Goal: Information Seeking & Learning: Learn about a topic

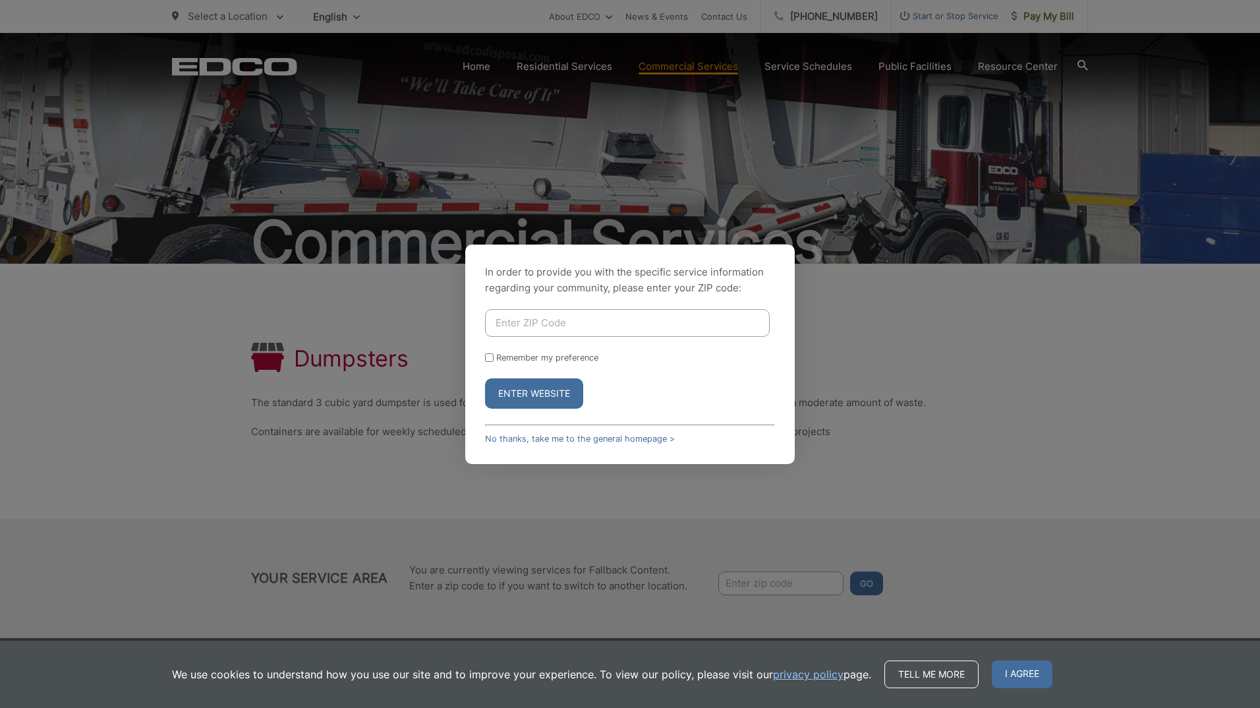
click at [655, 324] on input "Enter ZIP Code" at bounding box center [627, 323] width 285 height 28
type input "90840"
click at [541, 391] on button "Enter Website" at bounding box center [534, 393] width 98 height 30
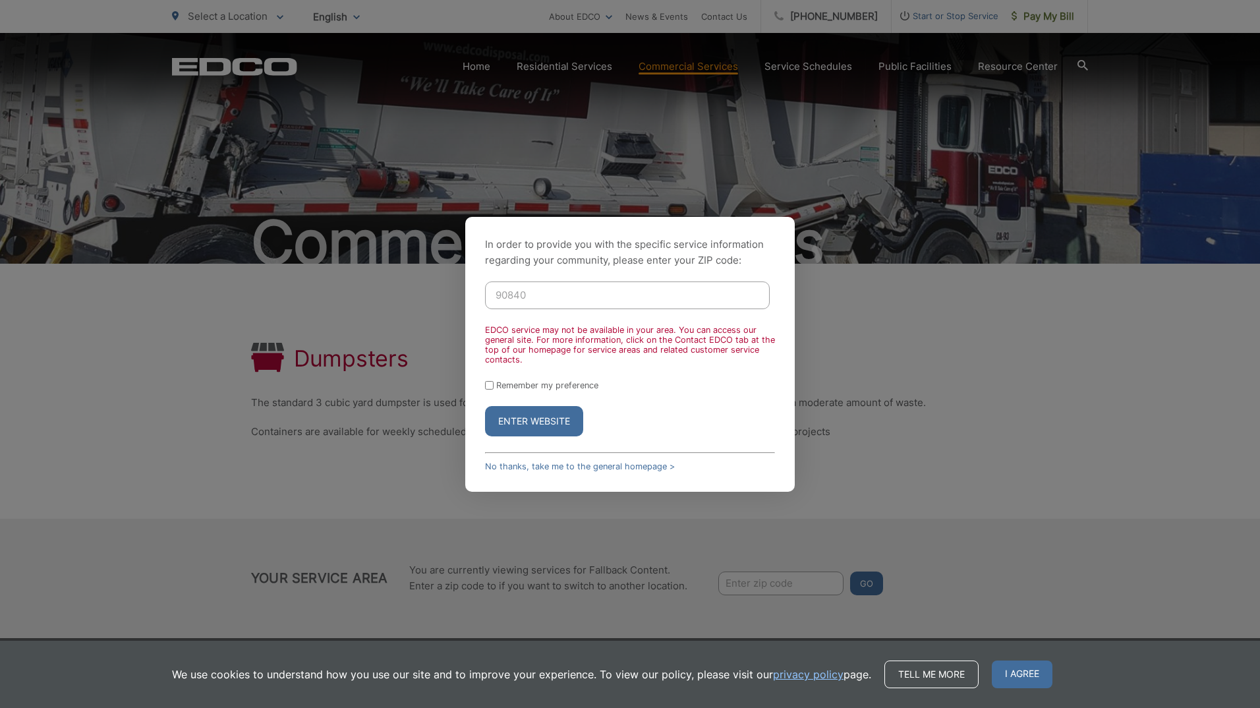
click at [493, 385] on input "Remember my preference" at bounding box center [489, 385] width 9 height 9
checkbox input "true"
click at [536, 415] on button "Enter Website" at bounding box center [534, 421] width 98 height 30
click at [539, 424] on button "Enter Website" at bounding box center [534, 421] width 98 height 30
click at [558, 304] on input "90840" at bounding box center [627, 295] width 285 height 28
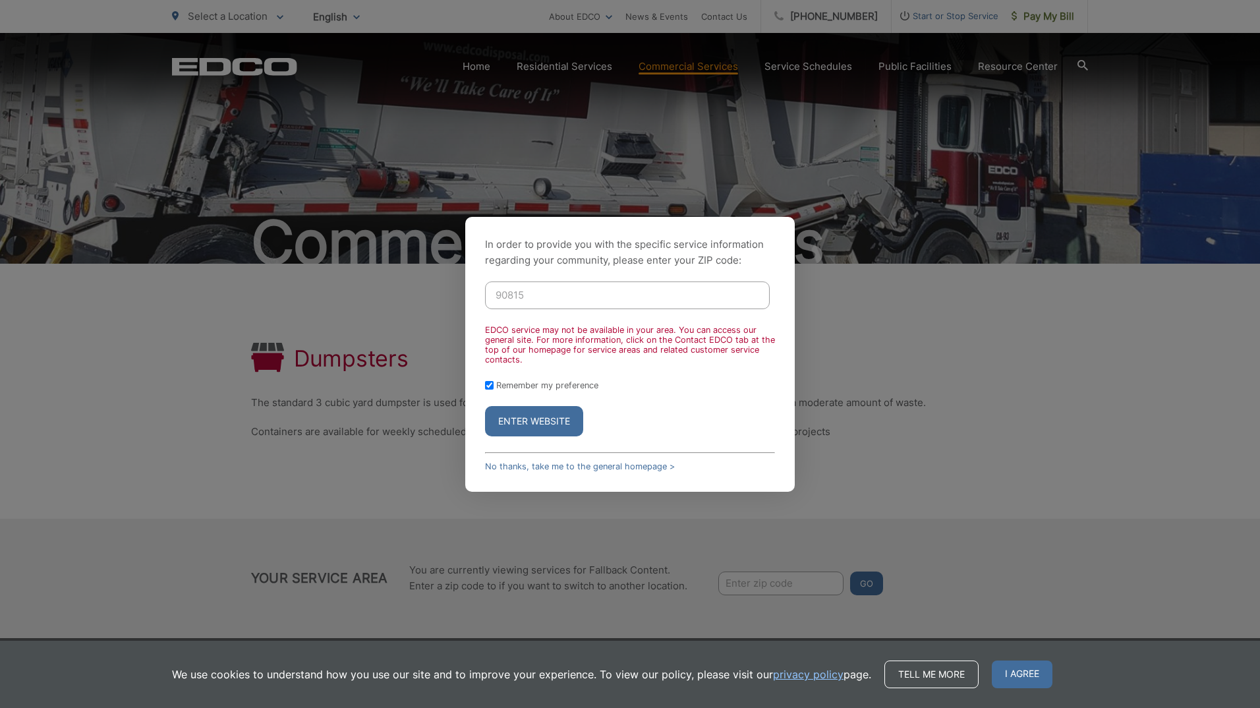
type input "90815"
click at [525, 434] on button "Enter Website" at bounding box center [534, 421] width 98 height 30
click at [525, 425] on button "Enter Website" at bounding box center [534, 421] width 98 height 30
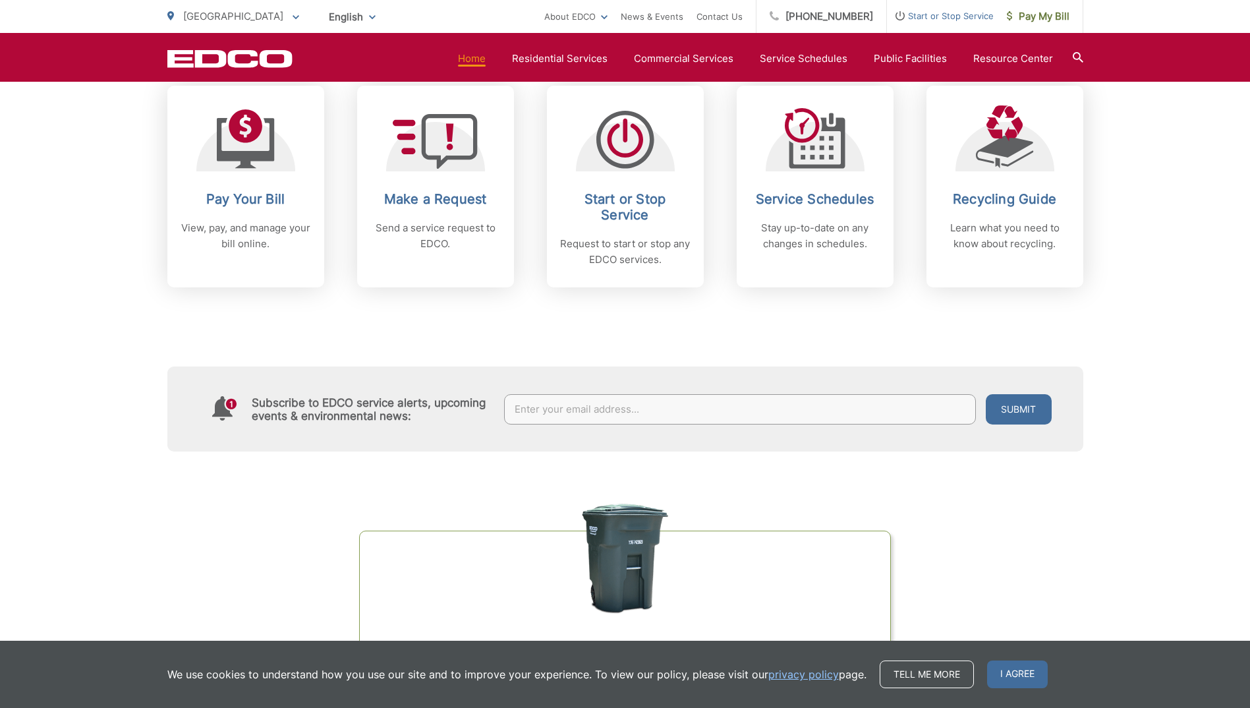
scroll to position [330, 0]
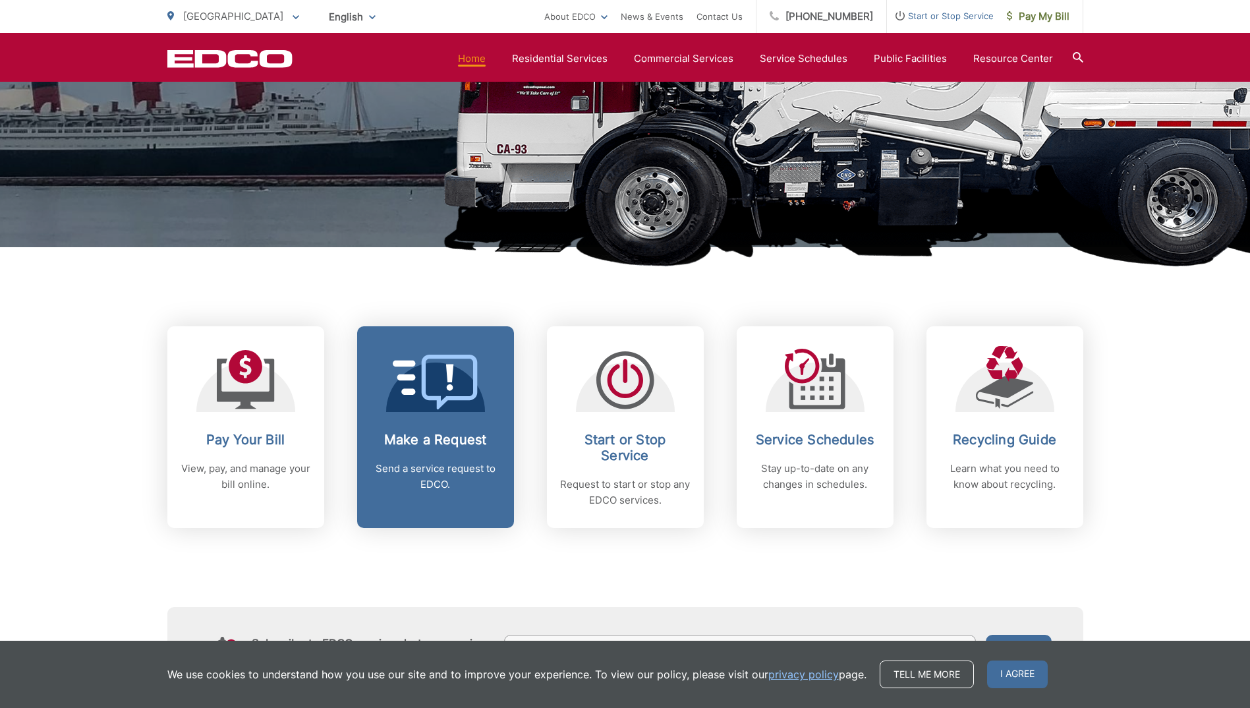
click at [469, 442] on h2 "Make a Request" at bounding box center [435, 440] width 130 height 16
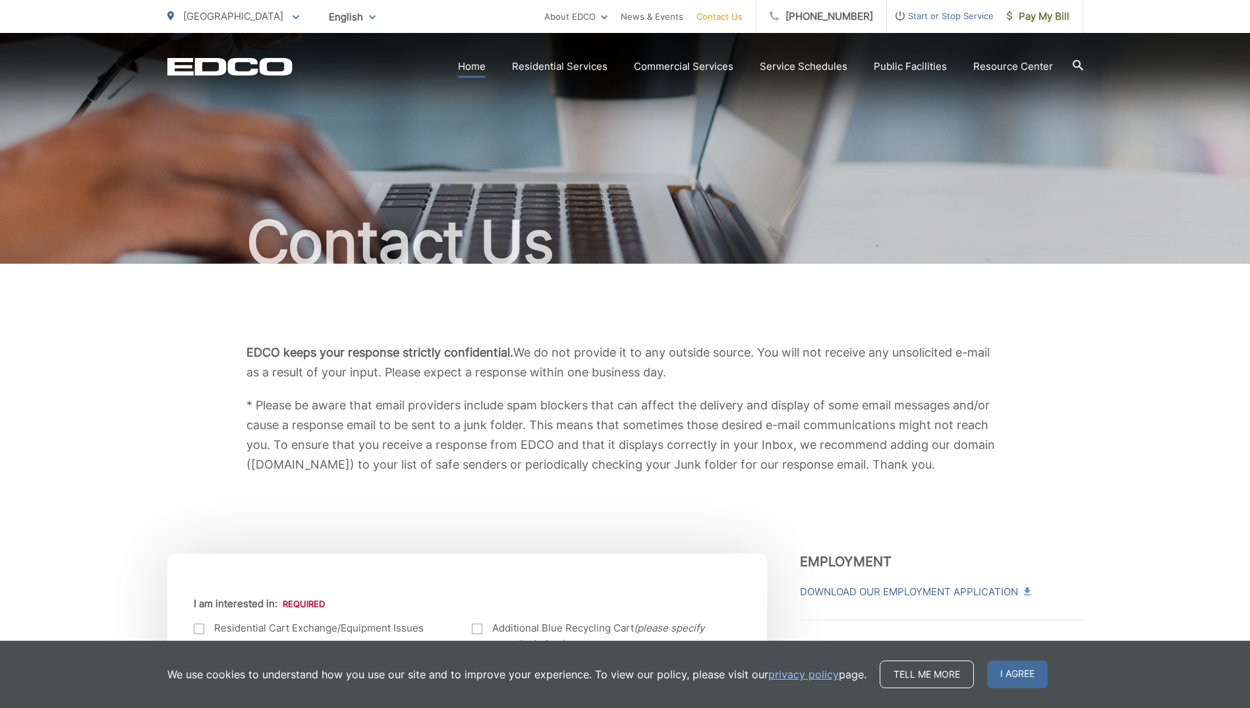
click at [482, 65] on link "Home" at bounding box center [472, 67] width 28 height 16
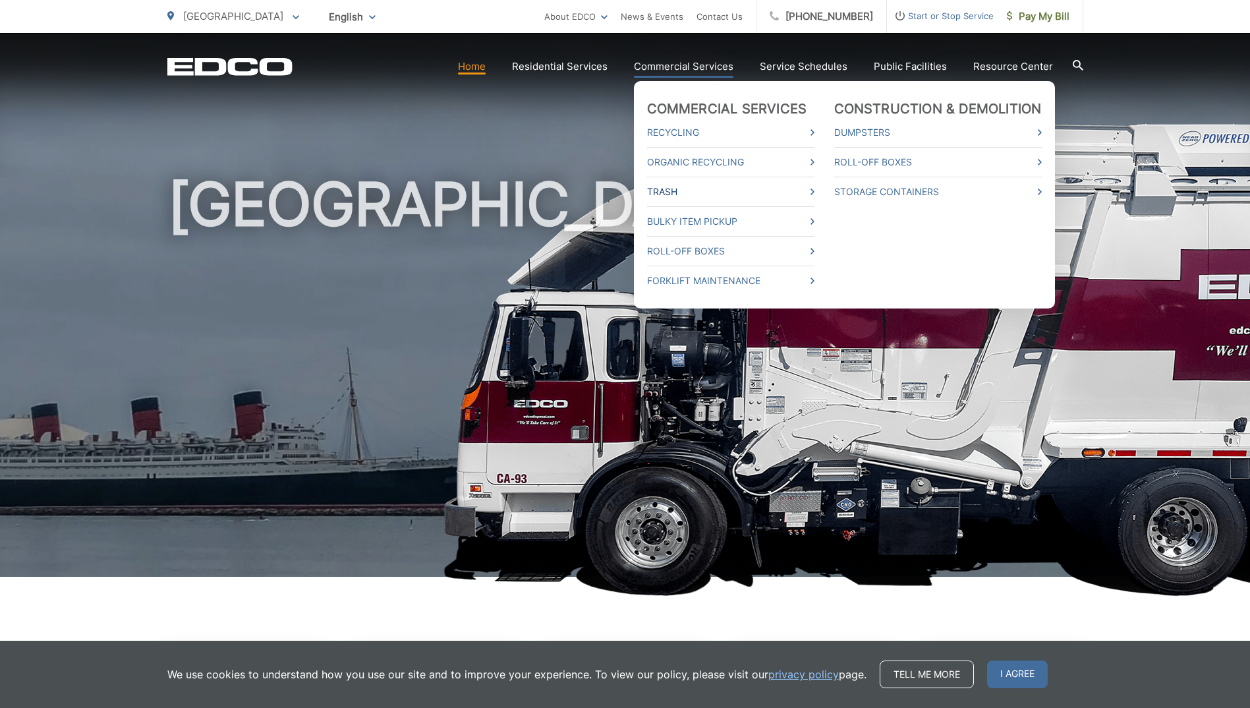
click at [729, 187] on link "Trash" at bounding box center [730, 192] width 167 height 16
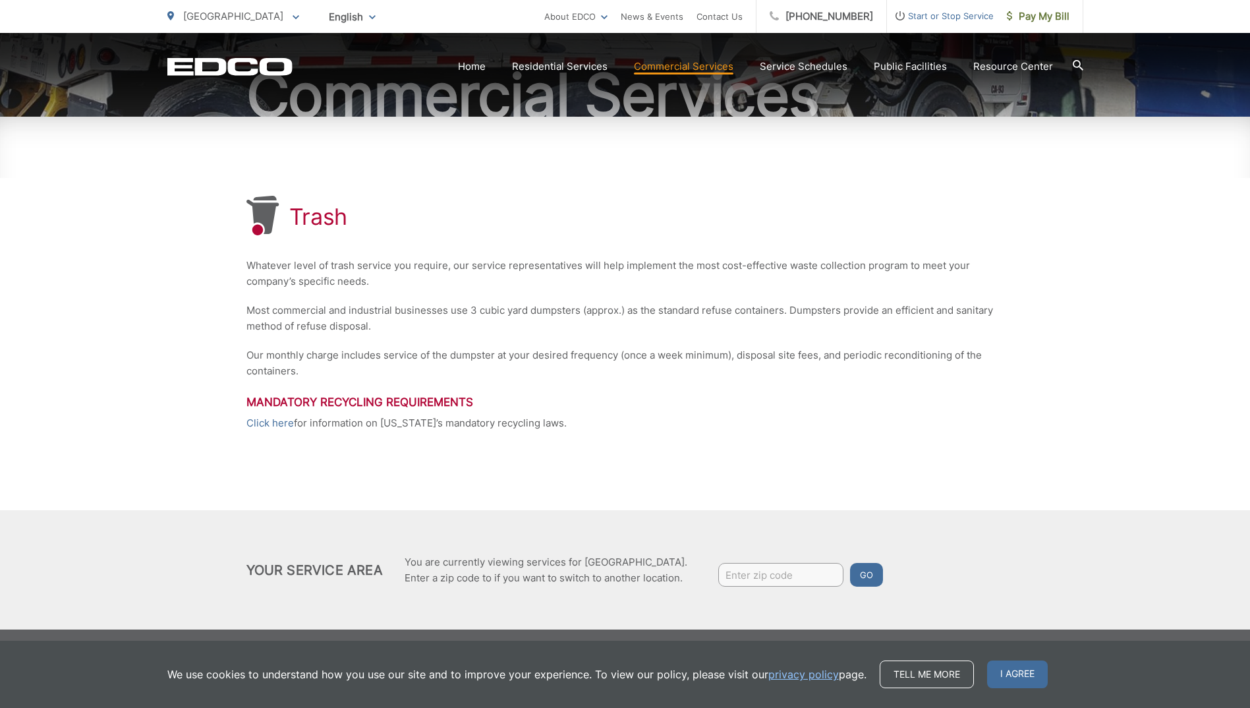
scroll to position [150, 0]
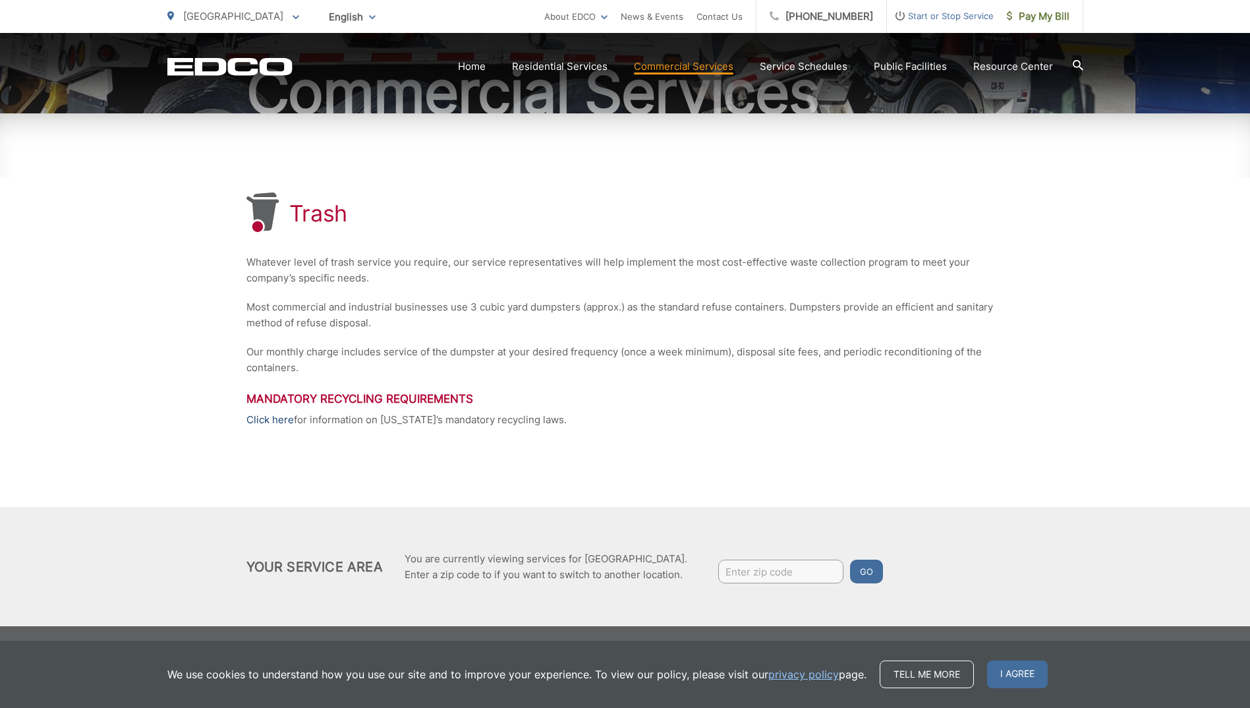
click at [280, 422] on link "Click here" at bounding box center [269, 420] width 47 height 16
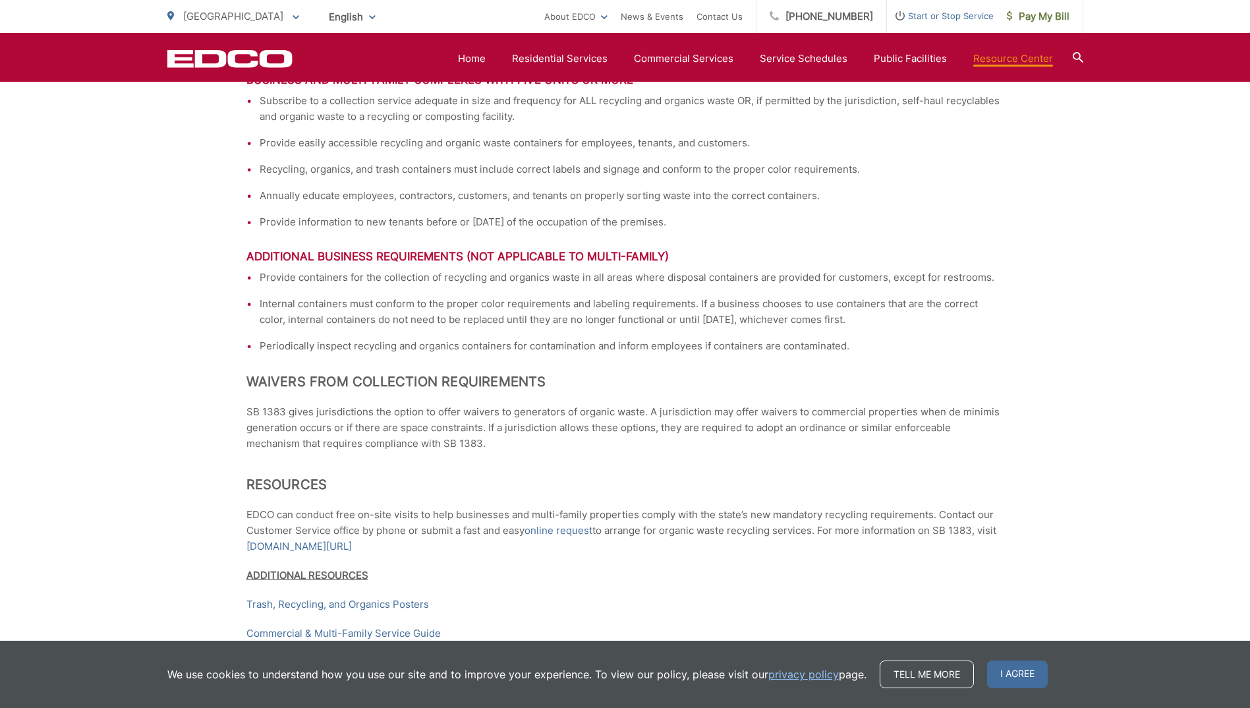
scroll to position [1903, 0]
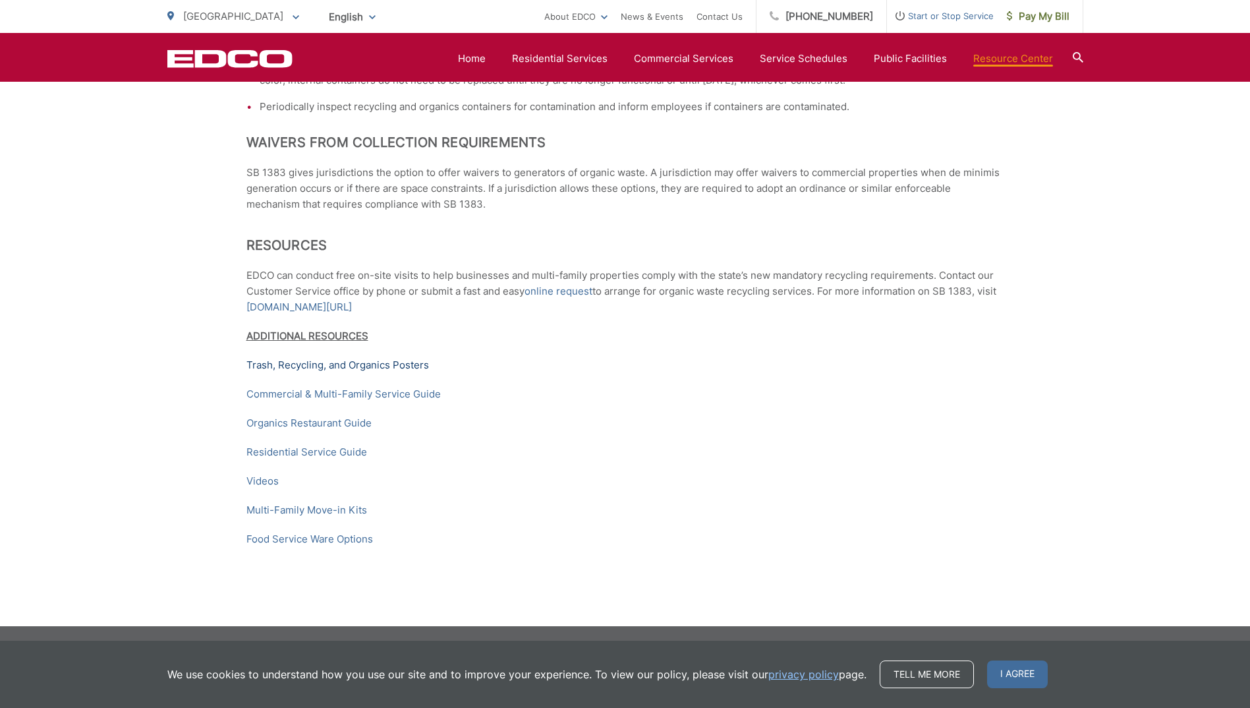
click at [389, 366] on link "Trash, Recycling, and Organics Posters" at bounding box center [337, 365] width 183 height 16
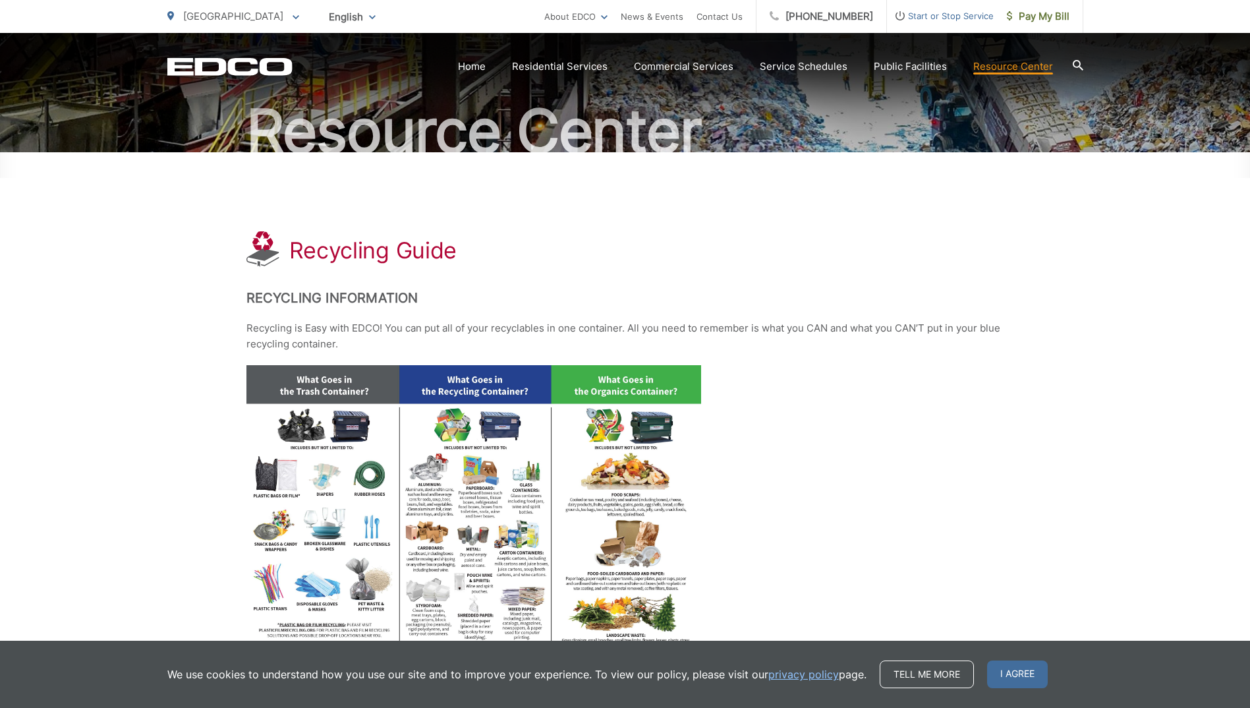
scroll to position [198, 0]
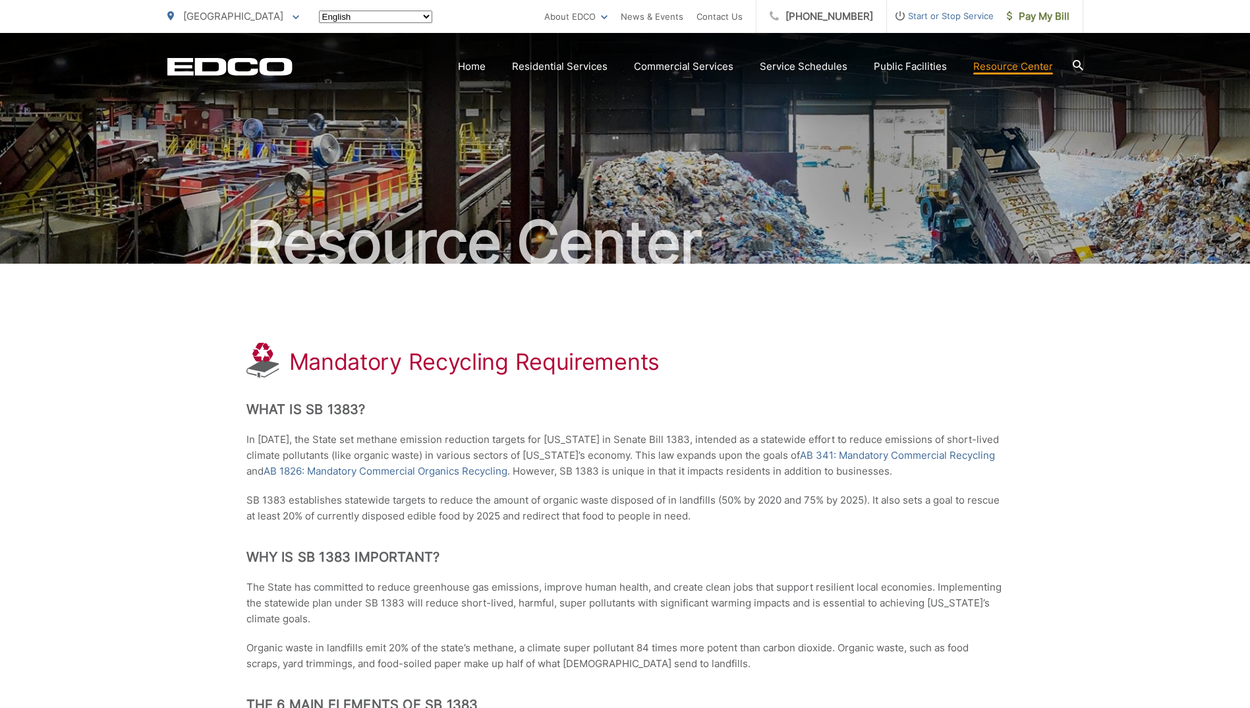
scroll to position [1903, 0]
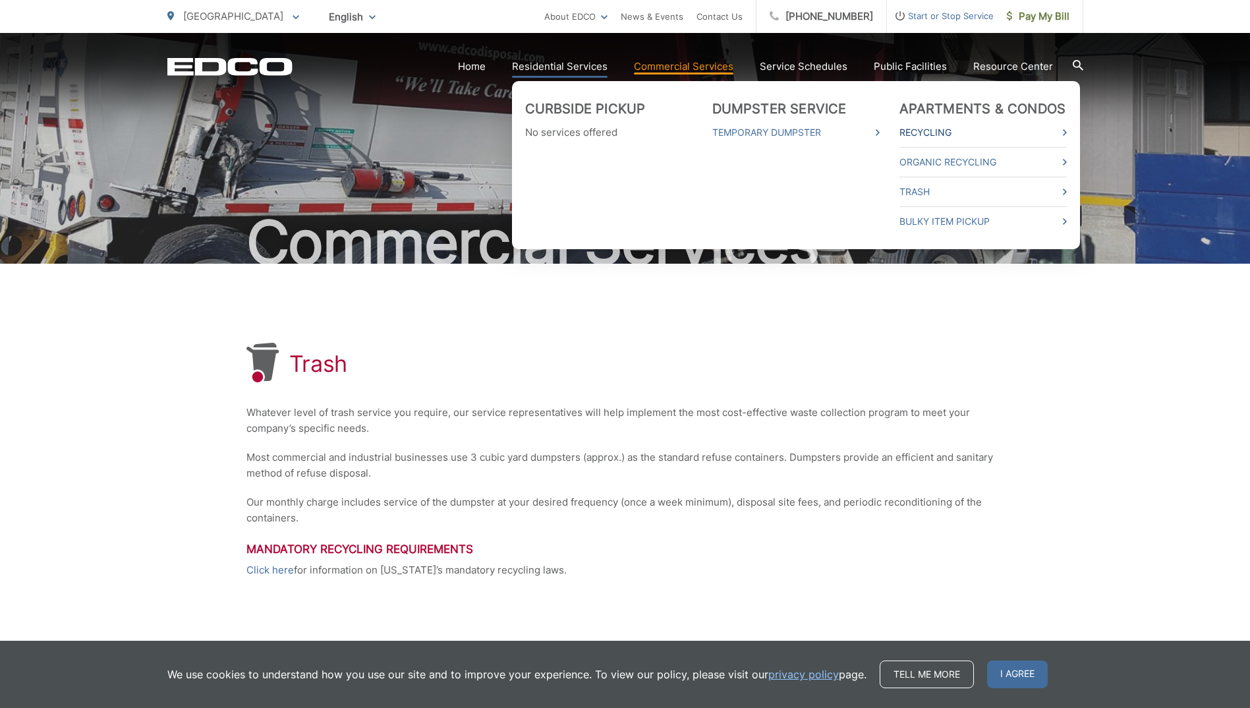
click at [947, 134] on link "Recycling" at bounding box center [983, 133] width 167 height 16
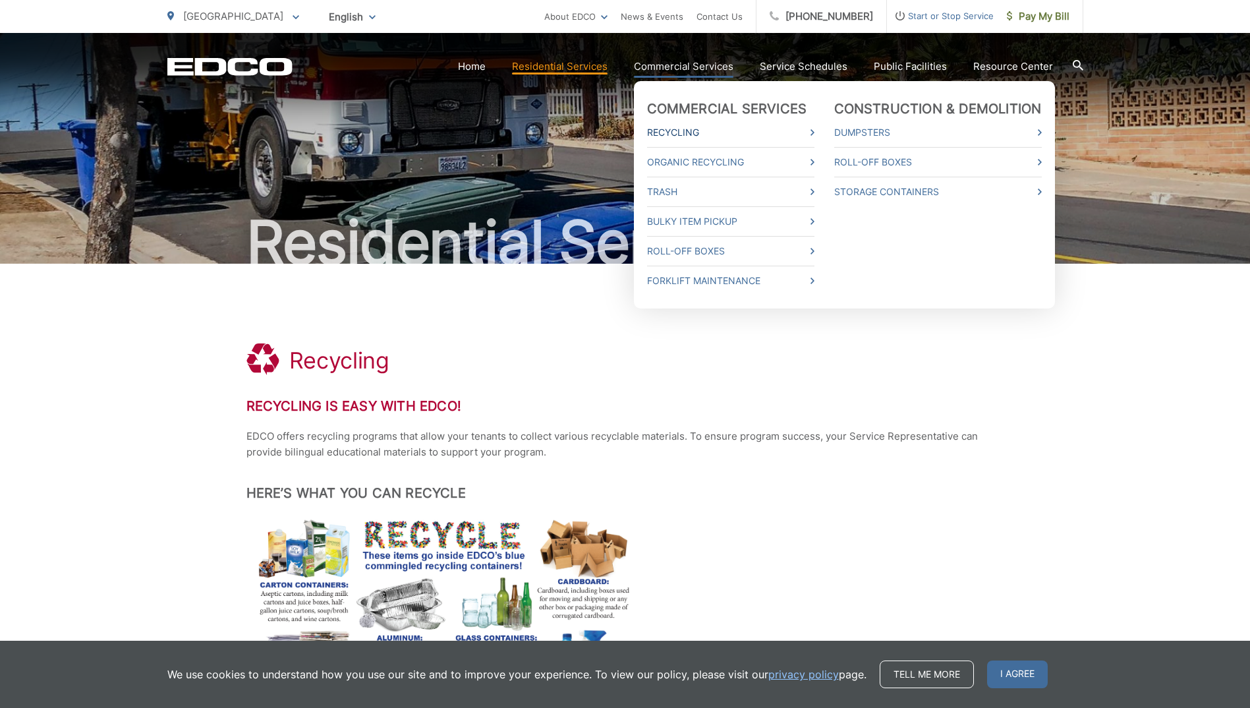
click at [703, 135] on link "Recycling" at bounding box center [730, 133] width 167 height 16
